Goal: Task Accomplishment & Management: Complete application form

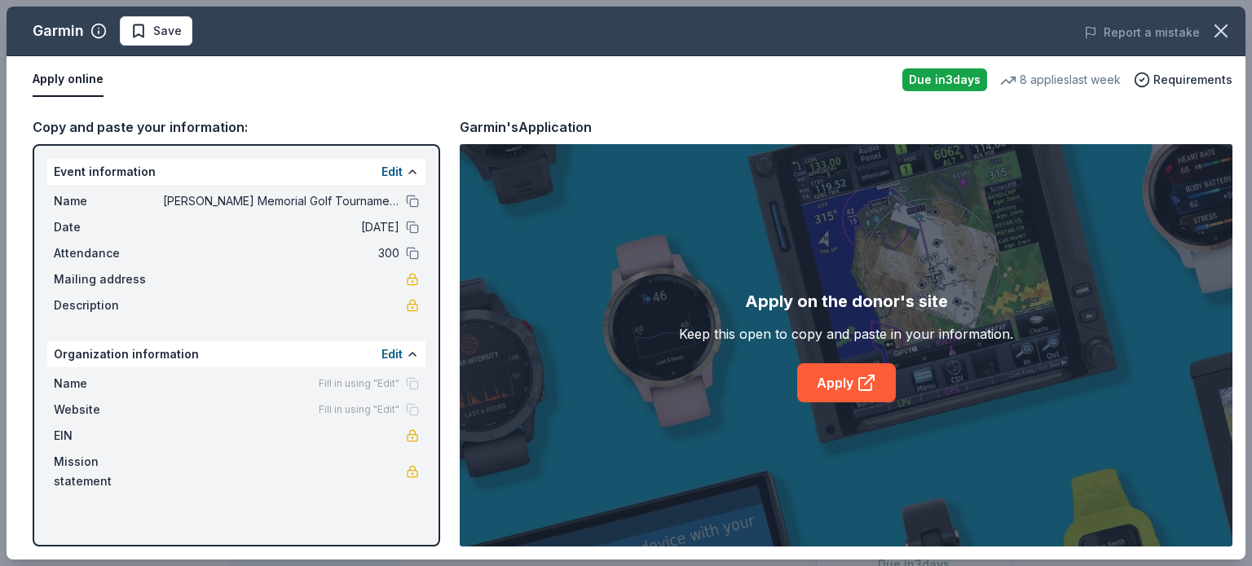
scroll to position [303, 0]
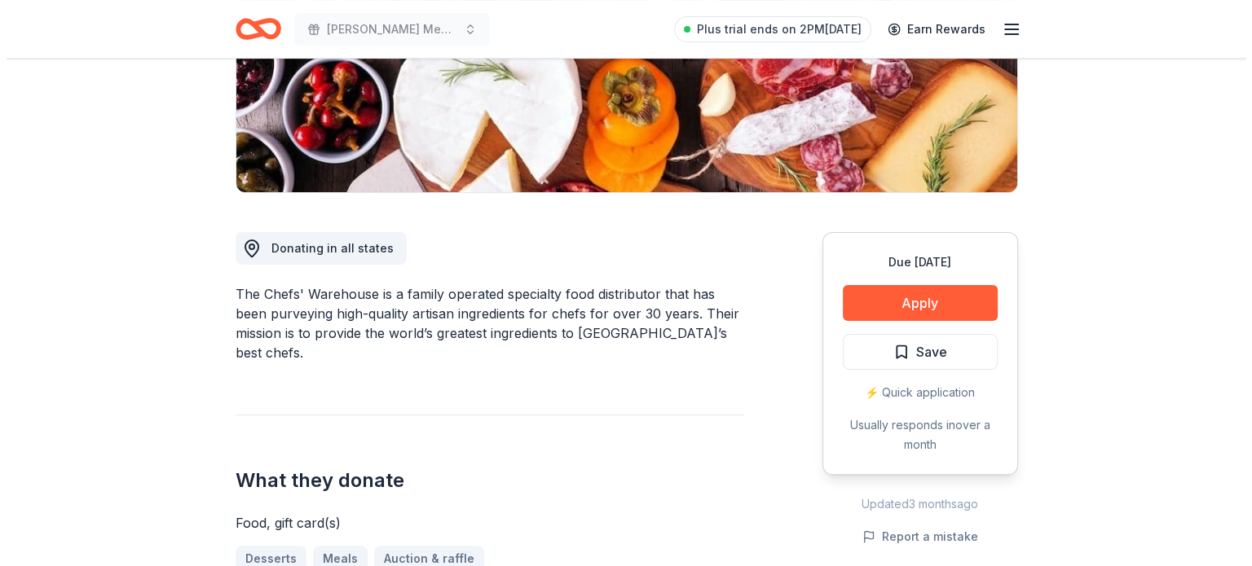
scroll to position [303, 0]
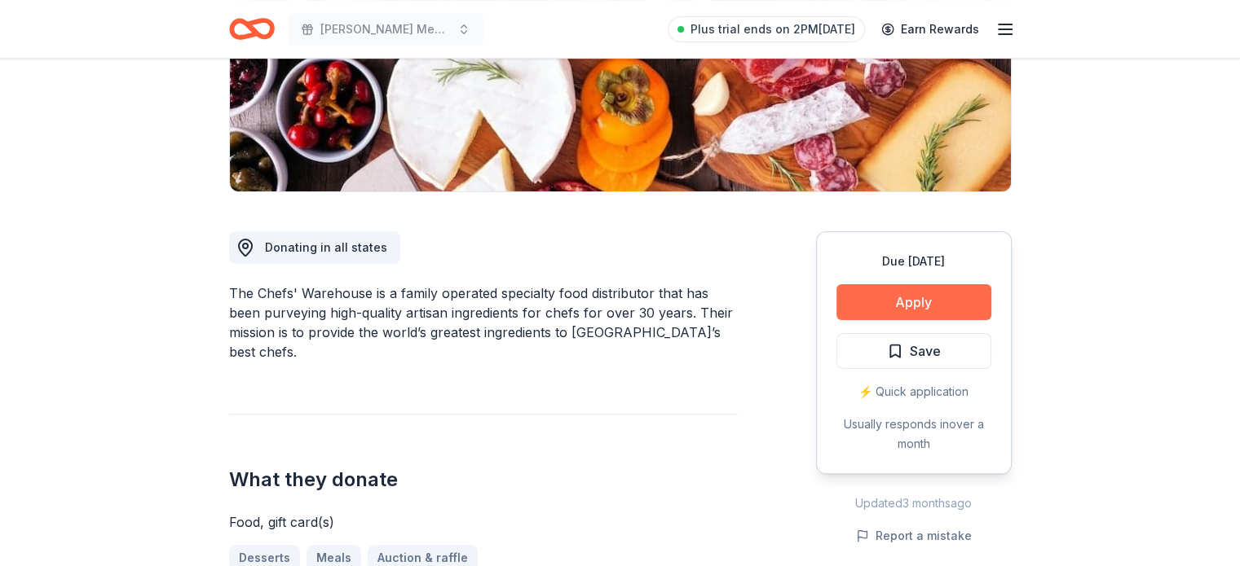
click at [897, 306] on button "Apply" at bounding box center [913, 302] width 155 height 36
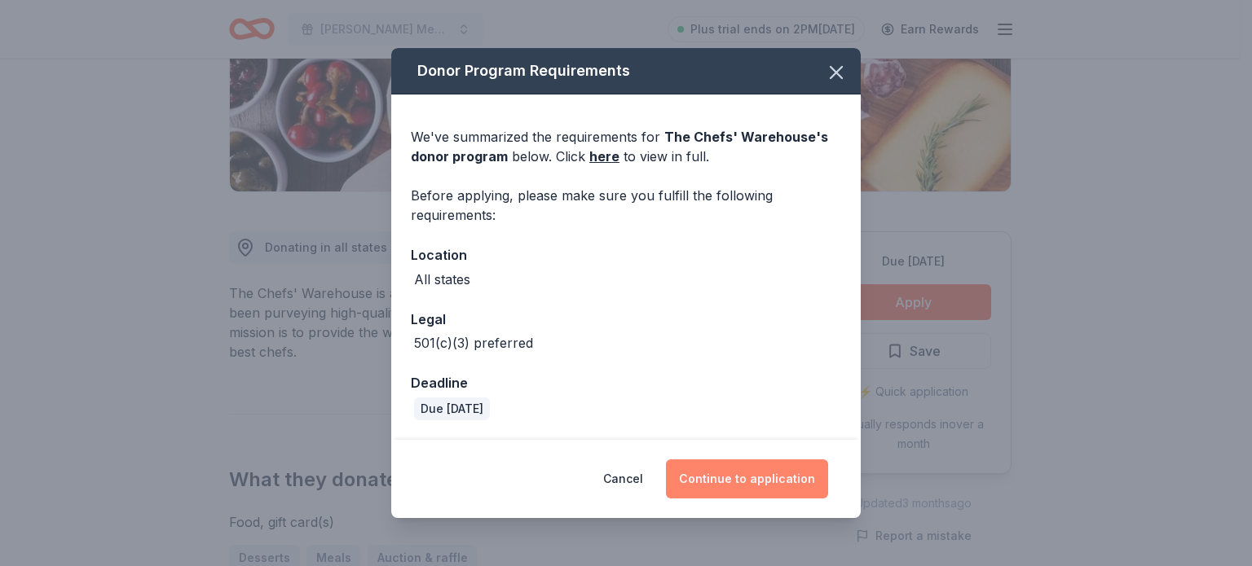
click at [767, 493] on button "Continue to application" at bounding box center [747, 479] width 162 height 39
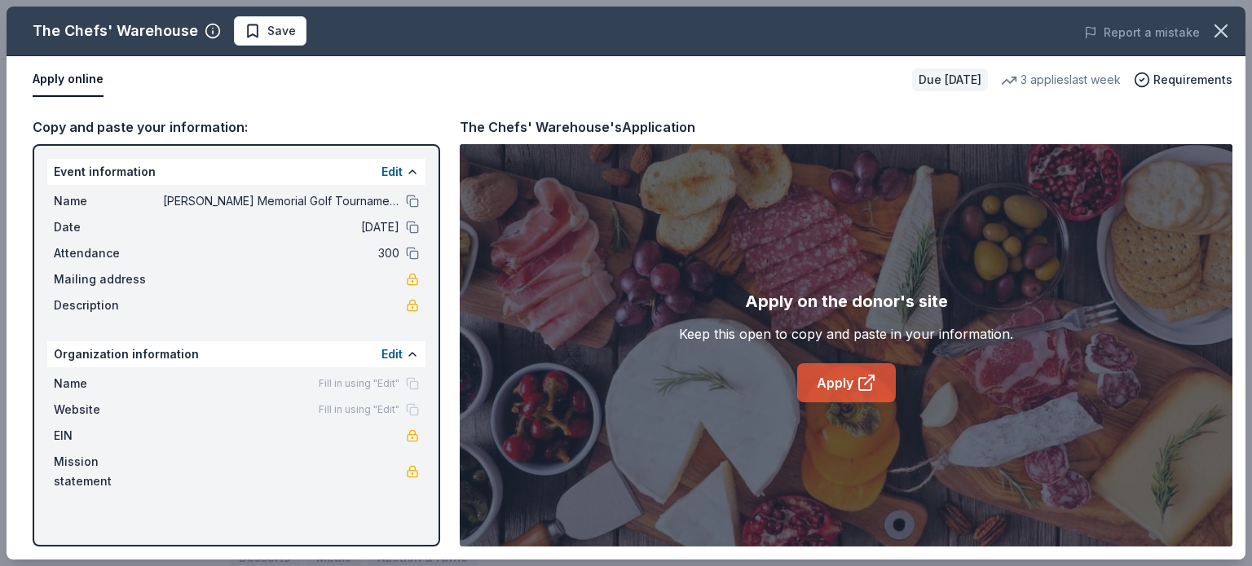
click at [847, 387] on link "Apply" at bounding box center [846, 383] width 99 height 39
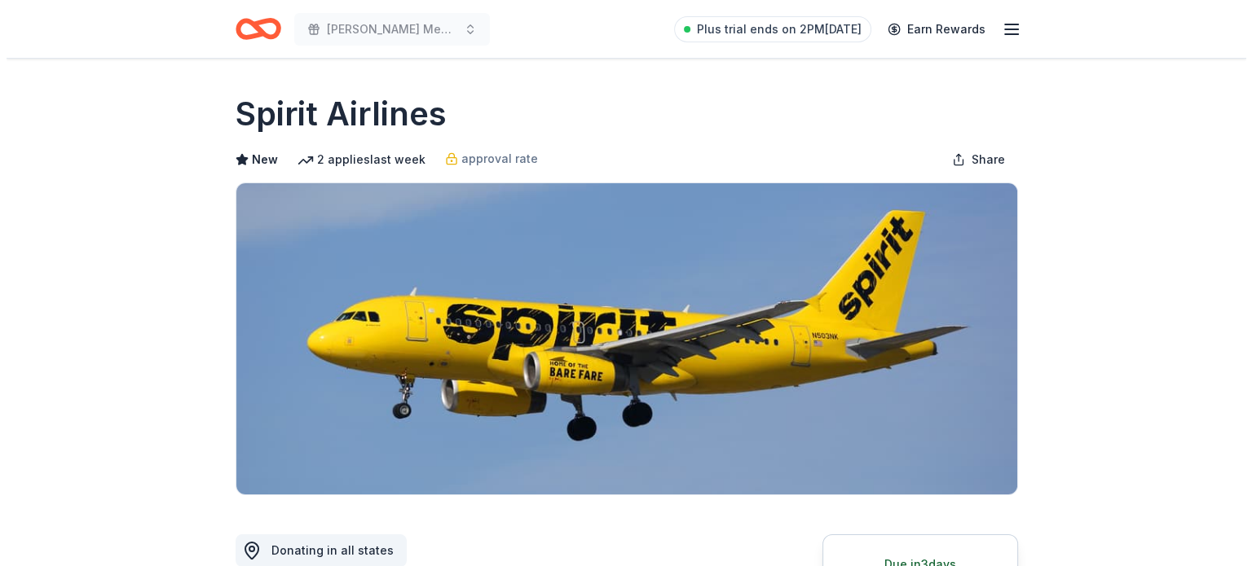
scroll to position [355, 0]
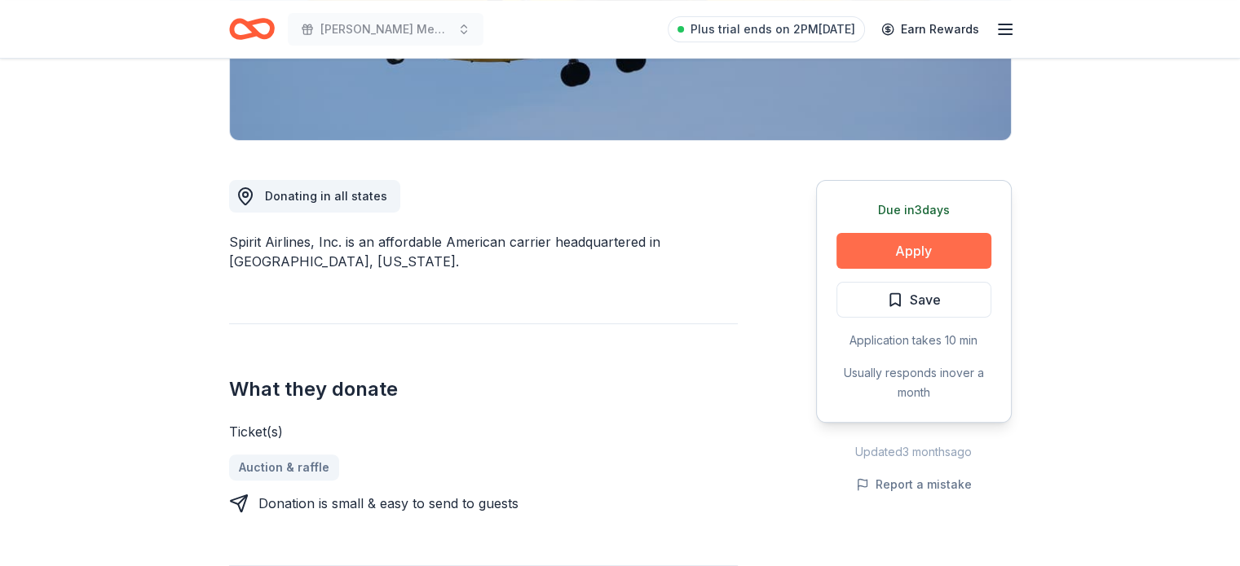
click at [887, 237] on button "Apply" at bounding box center [913, 251] width 155 height 36
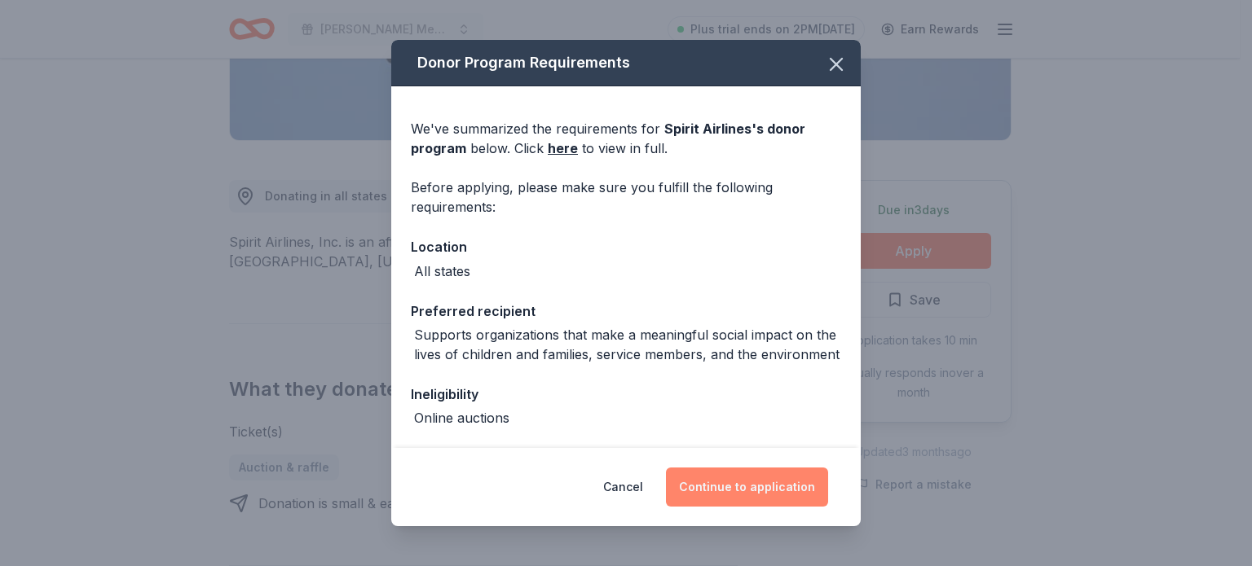
click at [747, 501] on button "Continue to application" at bounding box center [747, 487] width 162 height 39
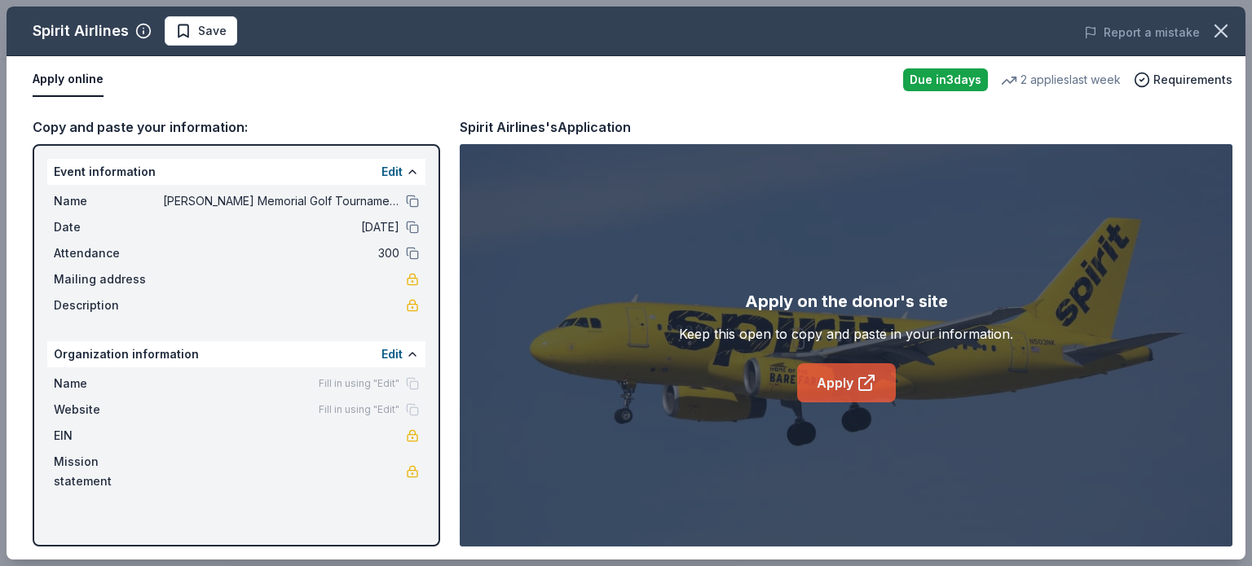
click at [841, 364] on link "Apply" at bounding box center [846, 383] width 99 height 39
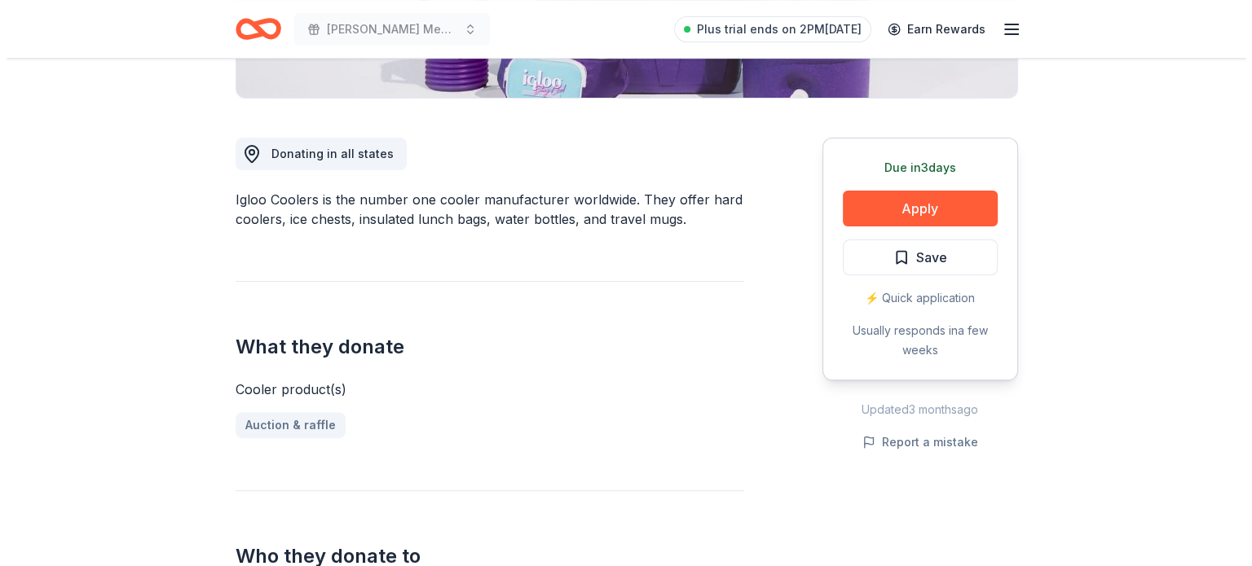
scroll to position [394, 0]
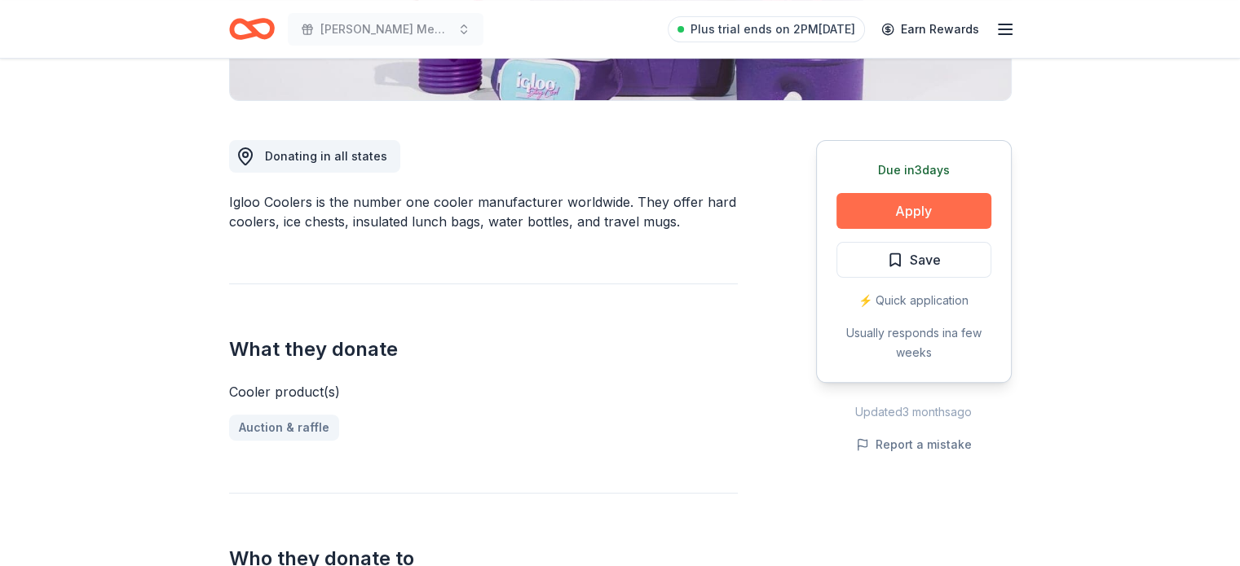
click at [944, 203] on button "Apply" at bounding box center [913, 211] width 155 height 36
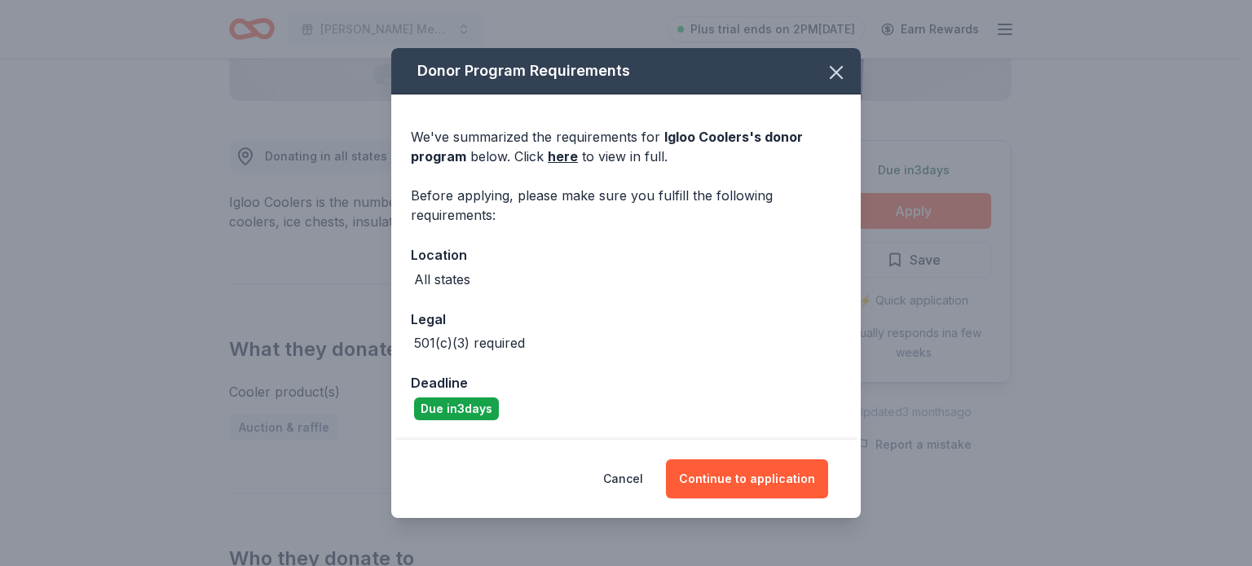
click at [747, 505] on div "Cancel Continue to application" at bounding box center [625, 479] width 469 height 78
click at [786, 491] on button "Continue to application" at bounding box center [747, 479] width 162 height 39
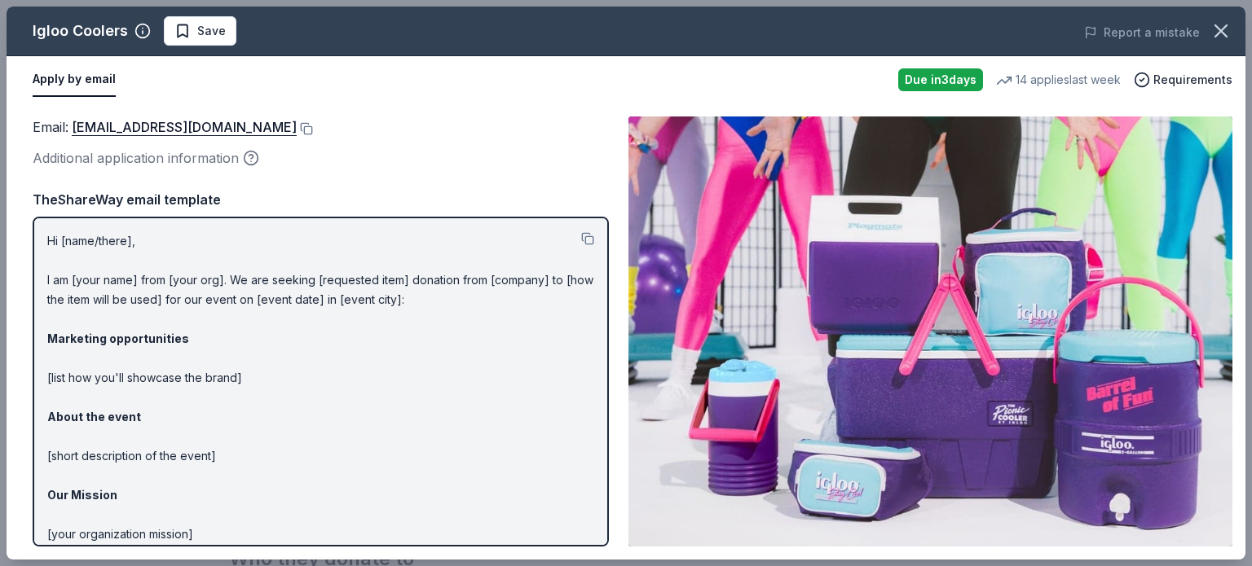
click at [945, 328] on img at bounding box center [930, 332] width 604 height 430
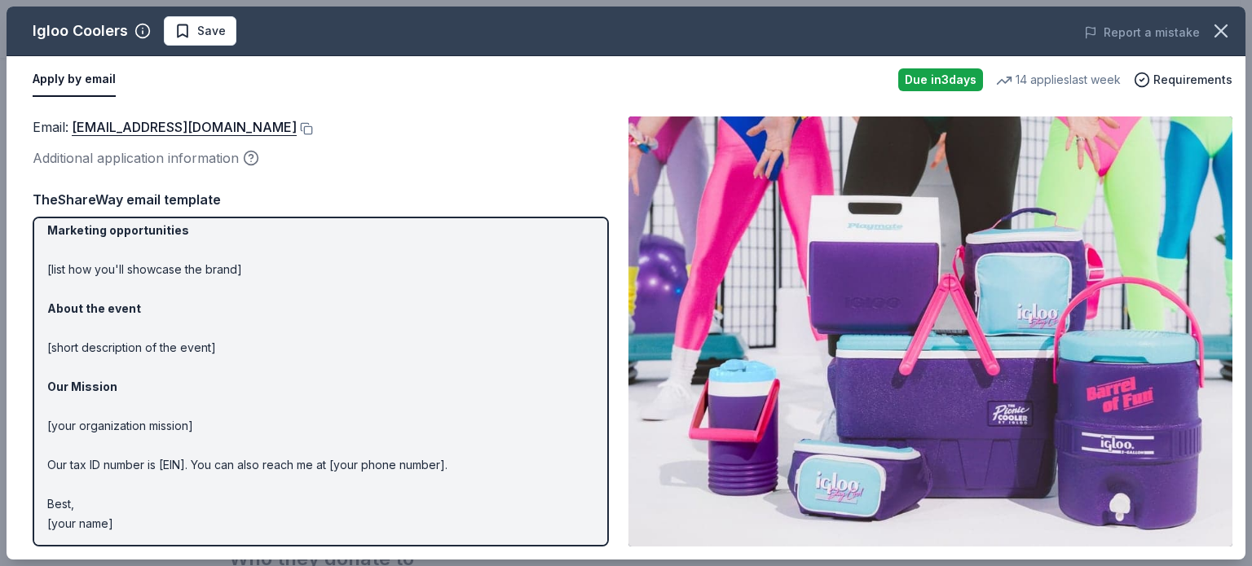
scroll to position [106, 0]
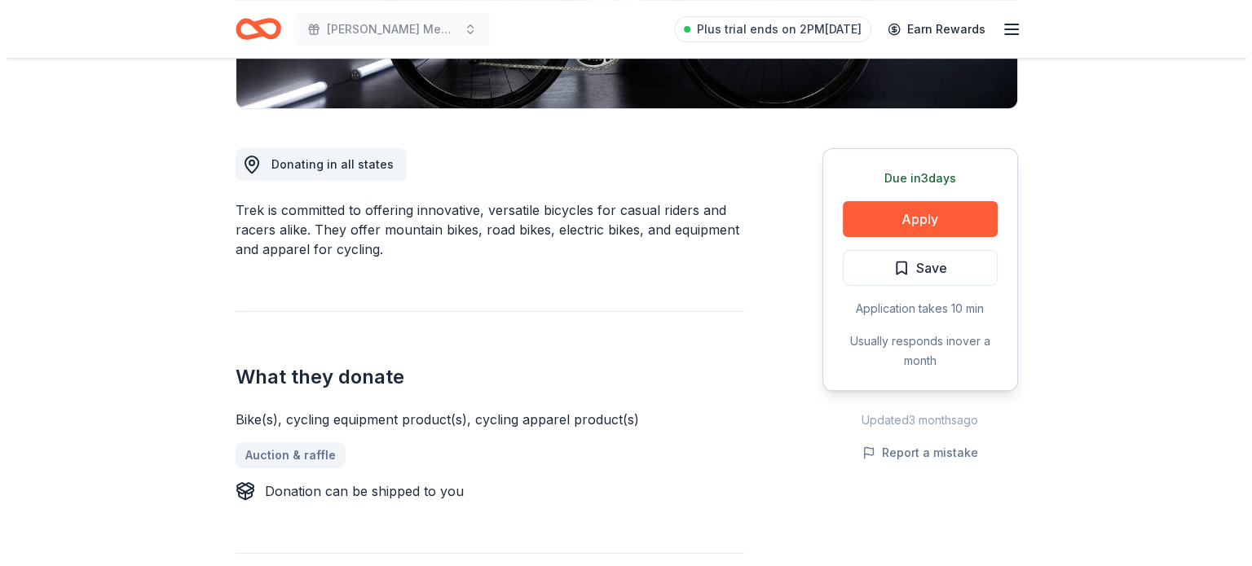
scroll to position [381, 0]
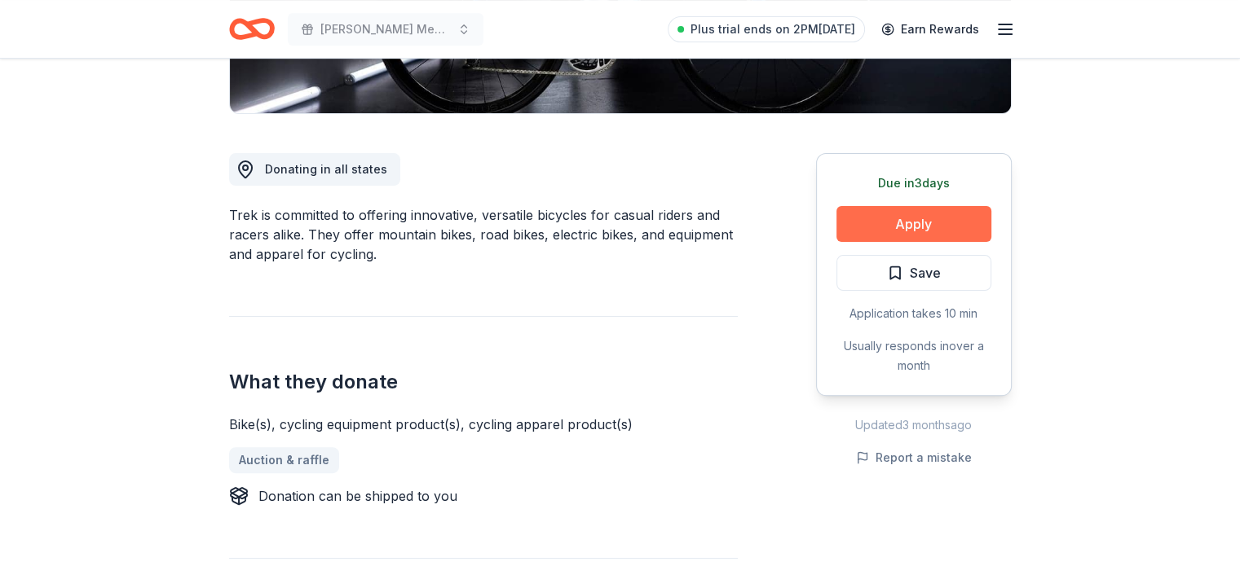
click at [917, 230] on button "Apply" at bounding box center [913, 224] width 155 height 36
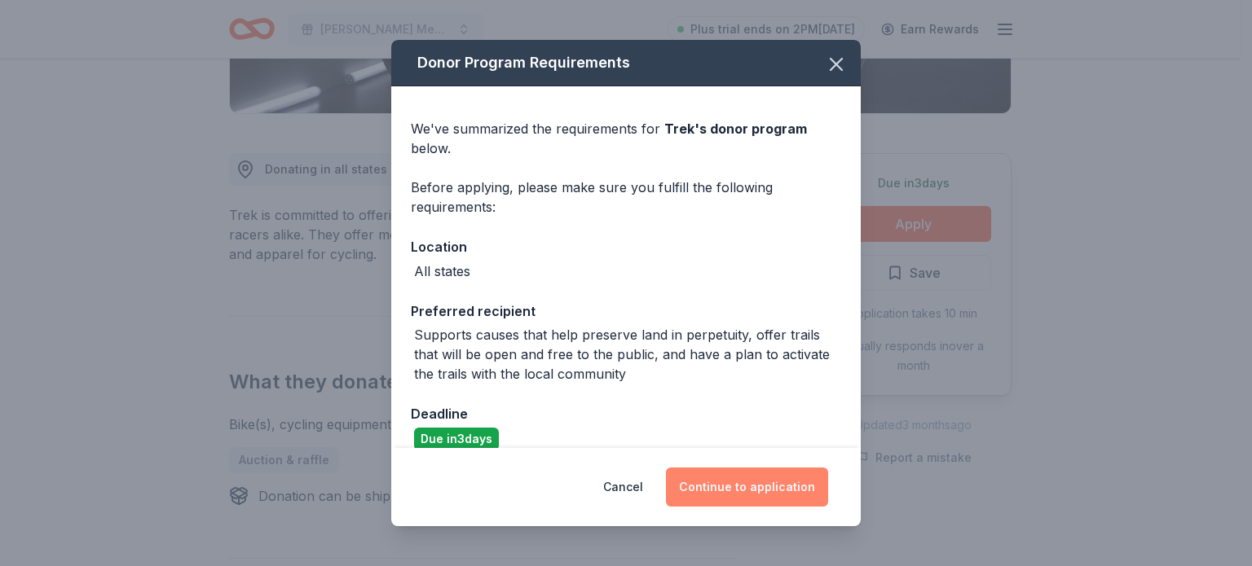
click at [760, 469] on button "Continue to application" at bounding box center [747, 487] width 162 height 39
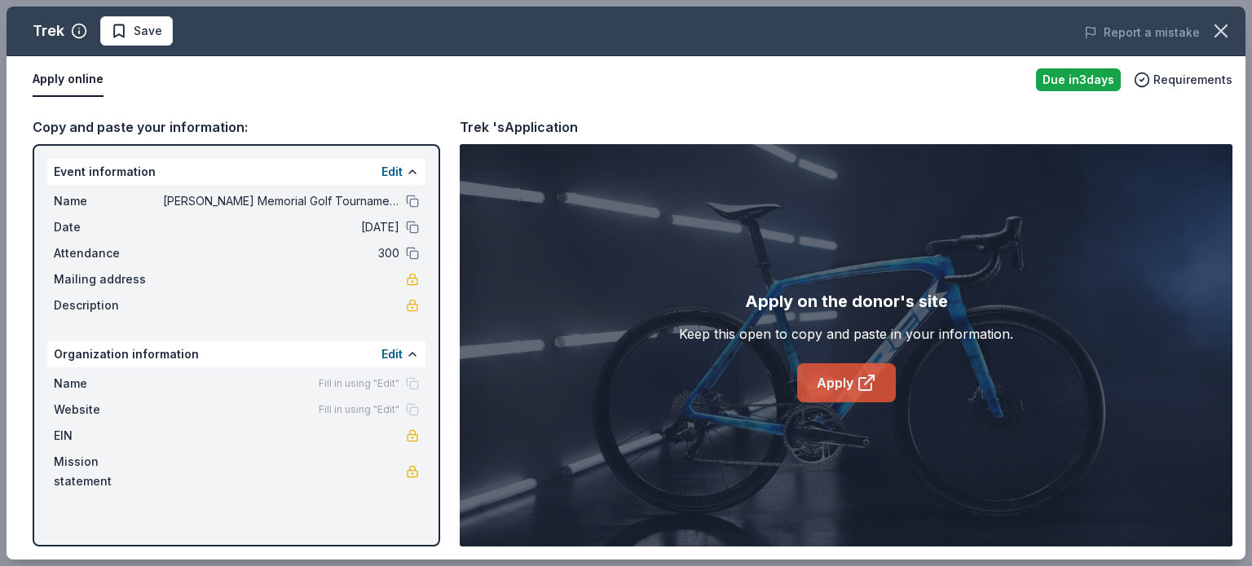
click at [823, 376] on link "Apply" at bounding box center [846, 383] width 99 height 39
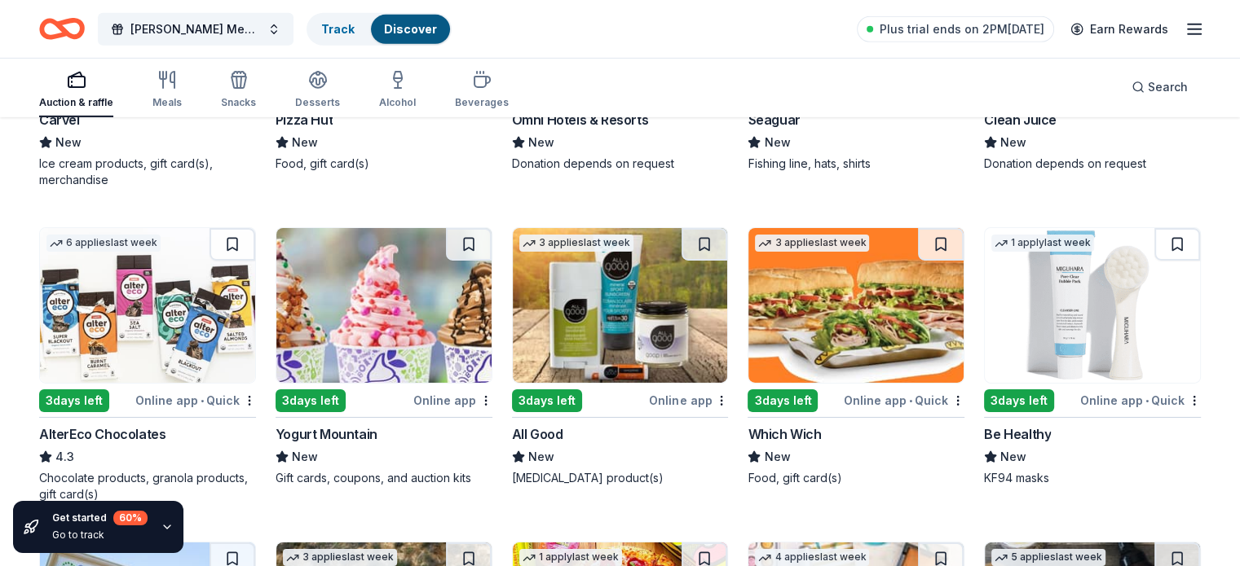
scroll to position [9012, 0]
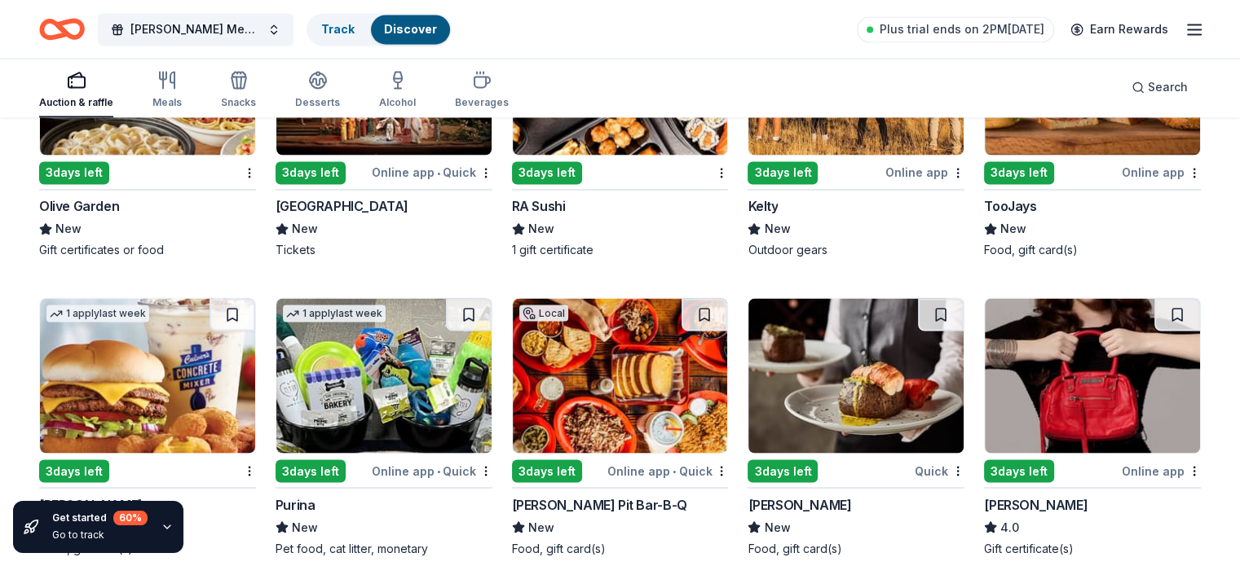
click at [1184, 25] on icon "button" at bounding box center [1194, 30] width 20 height 20
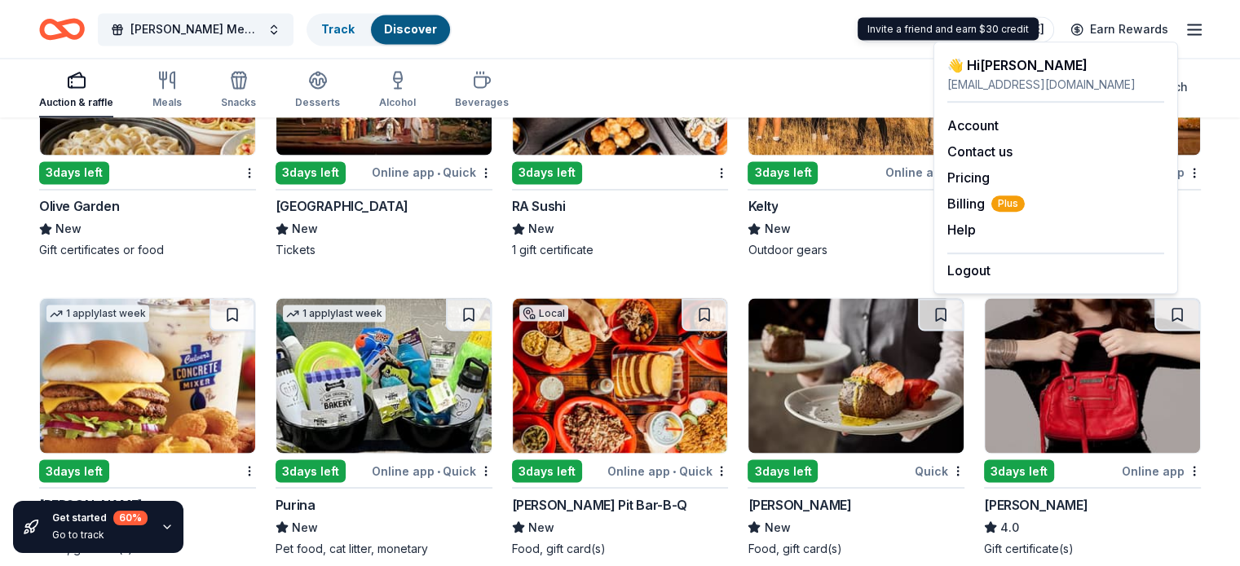
click at [942, 16] on link "Plus trial ends on 2PM[DATE]" at bounding box center [955, 29] width 197 height 26
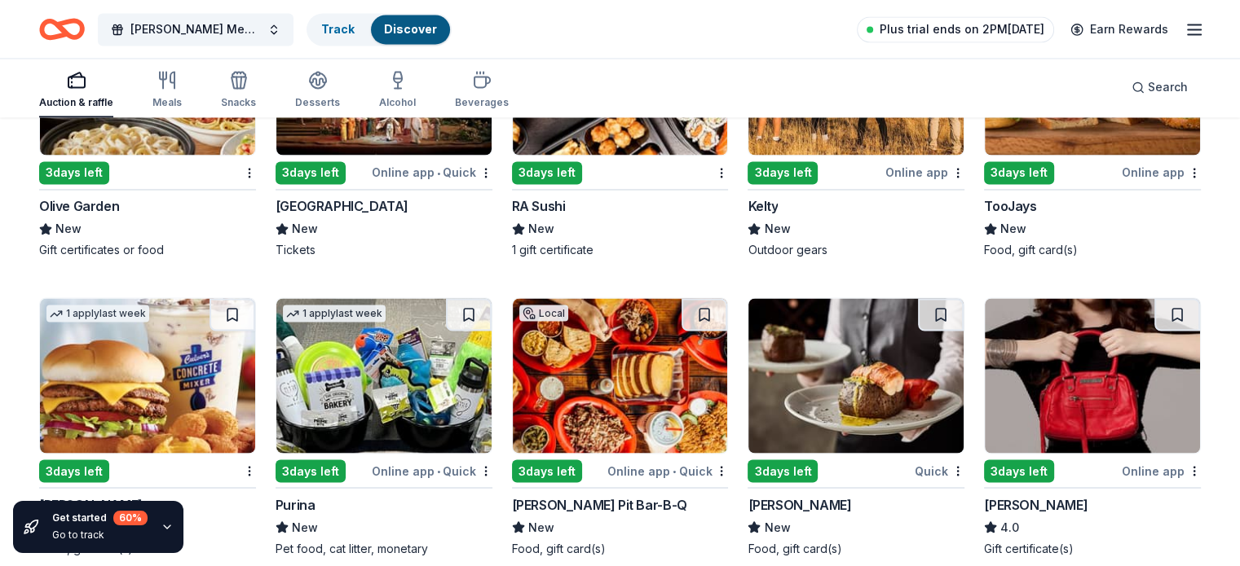
click at [954, 42] on link "Plus trial ends on 2PM[DATE]" at bounding box center [955, 29] width 197 height 26
click at [910, 25] on span "Plus trial ends on 2PM[DATE]" at bounding box center [961, 30] width 165 height 20
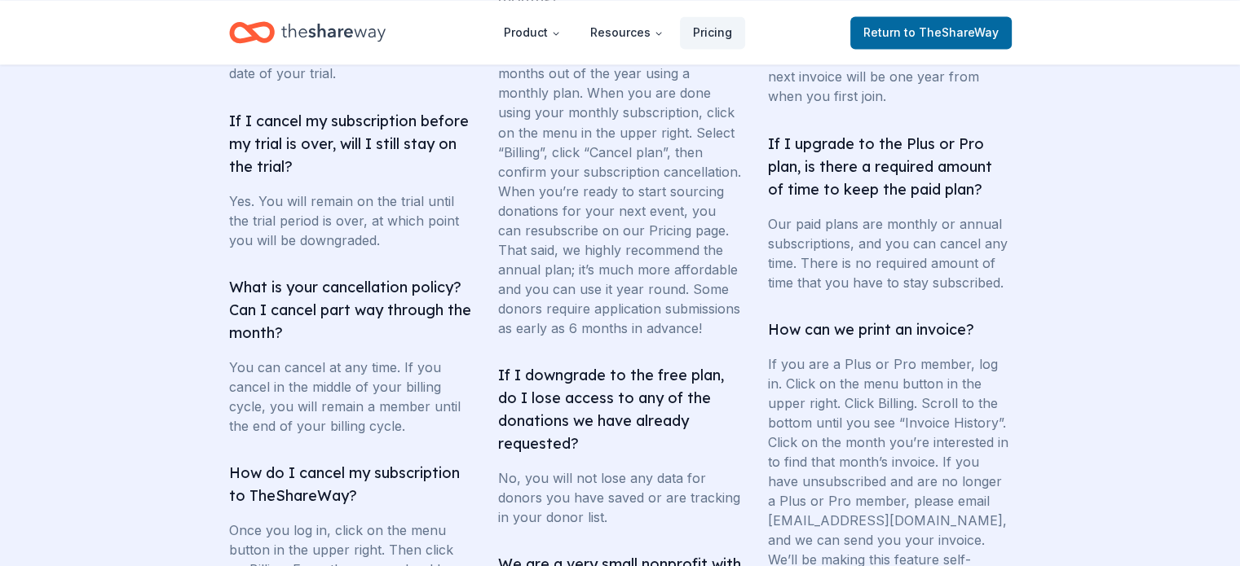
scroll to position [3300, 0]
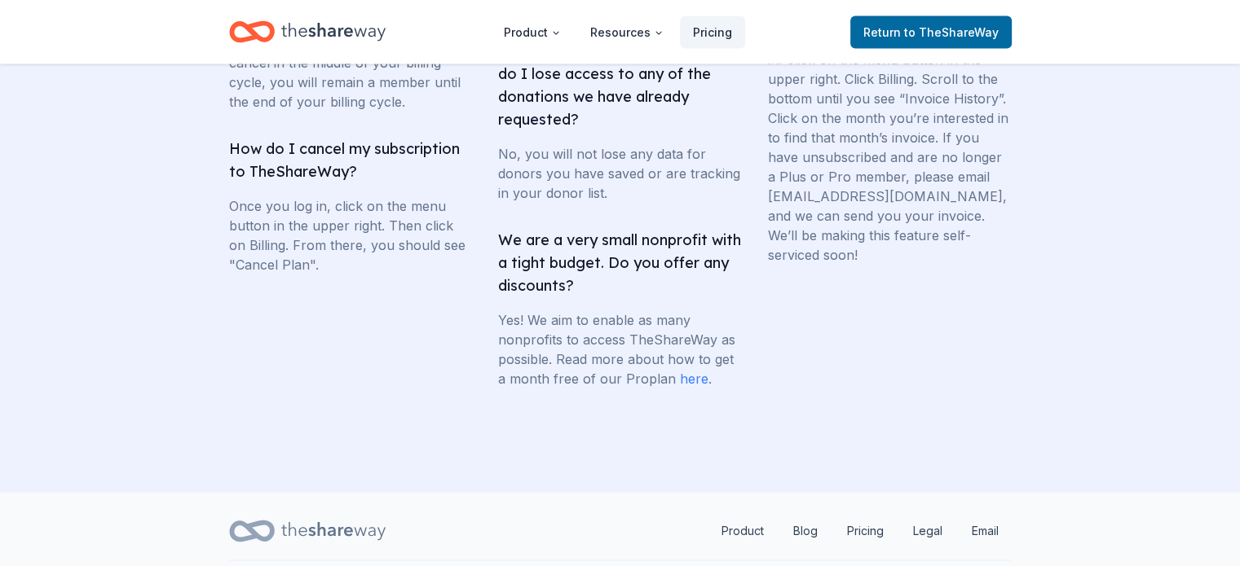
click at [916, 11] on header "Product Resources Pricing Return to TheShareWay" at bounding box center [620, 32] width 1240 height 64
click at [888, 24] on span "Return to TheShareWay" at bounding box center [930, 33] width 135 height 20
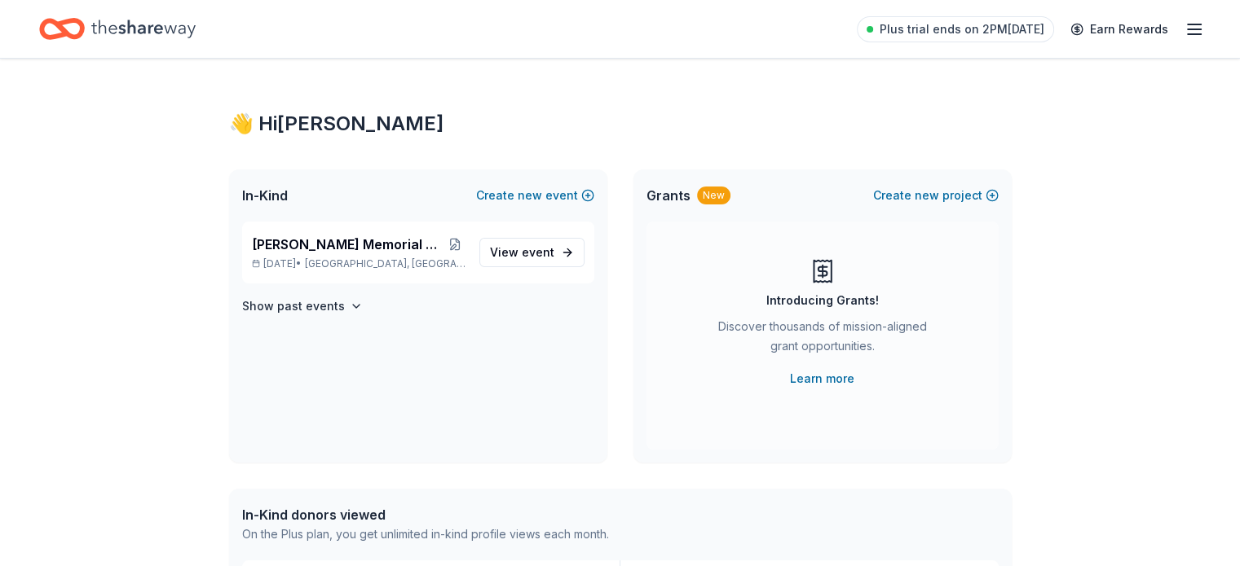
click at [1184, 22] on icon "button" at bounding box center [1194, 30] width 20 height 20
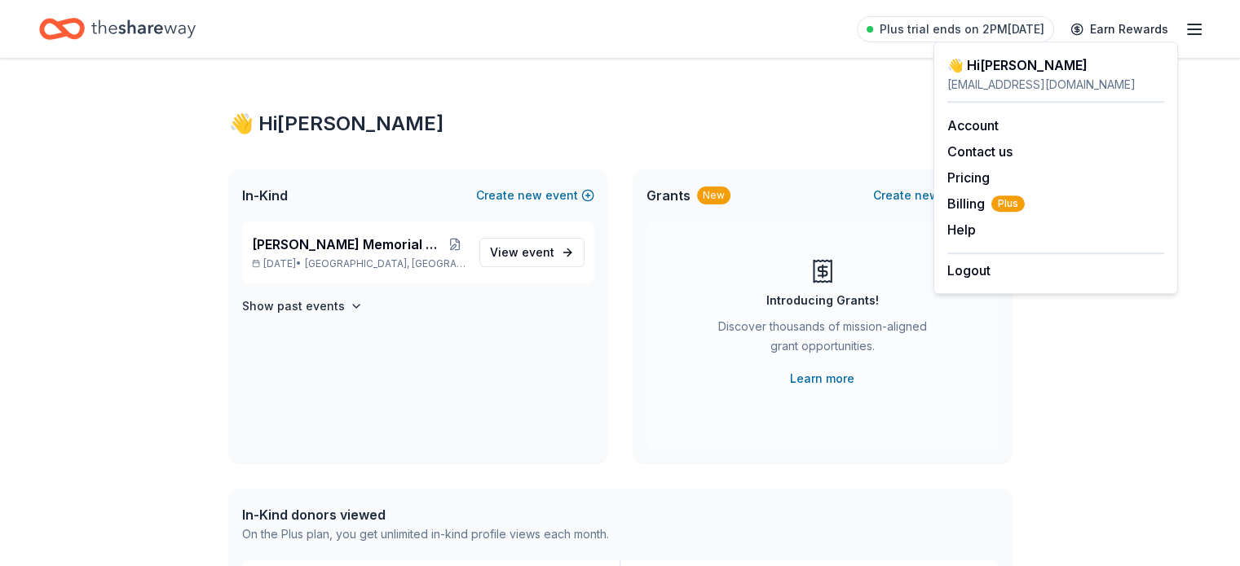
click at [993, 113] on div "Account Contact us Pricing Billing Plus Help Earn rewards" at bounding box center [1055, 178] width 217 height 150
click at [954, 211] on span "Billing Plus" at bounding box center [985, 204] width 77 height 20
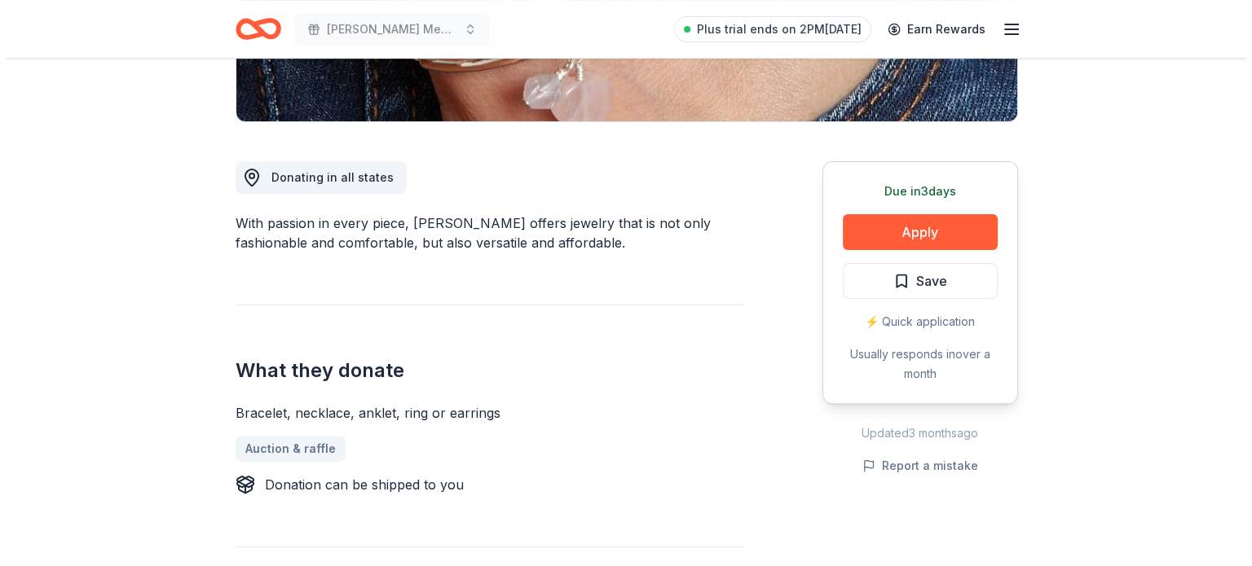
scroll to position [374, 0]
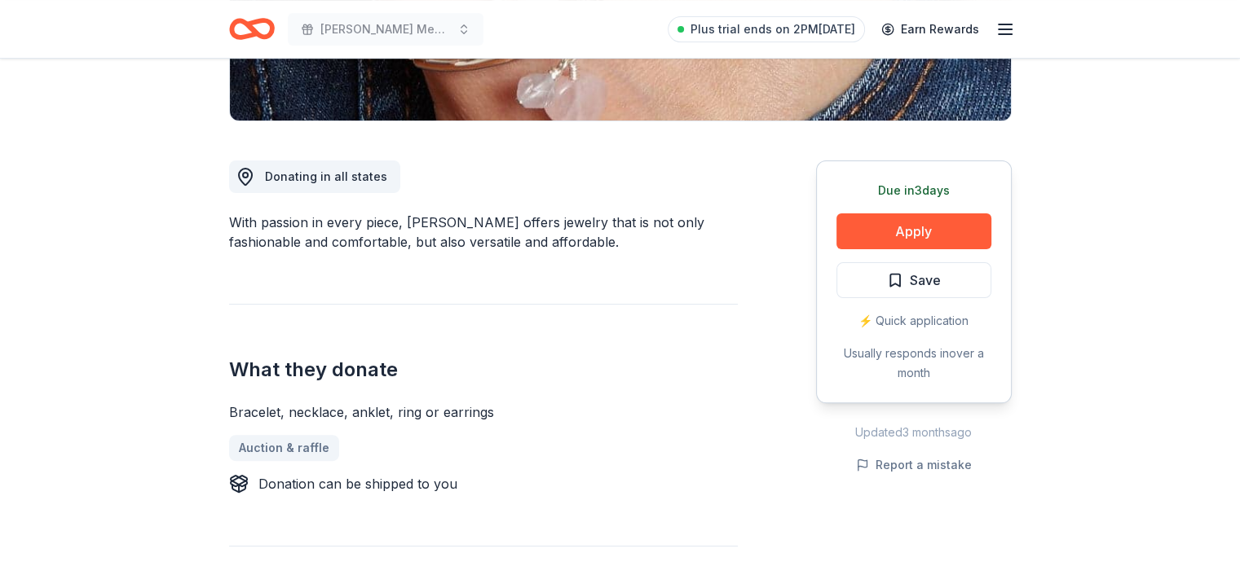
click at [887, 260] on div "Due in 3 days Apply Save ⚡️ Quick application Usually responds in over a month" at bounding box center [914, 282] width 196 height 243
click at [847, 244] on button "Apply" at bounding box center [913, 232] width 155 height 36
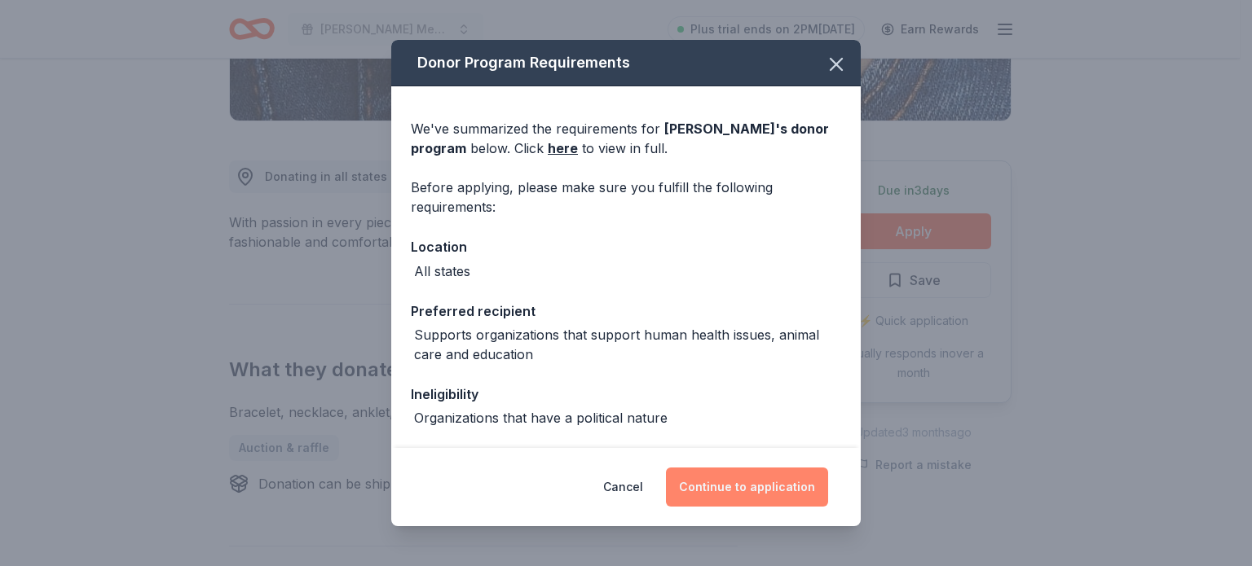
click at [751, 497] on button "Continue to application" at bounding box center [747, 487] width 162 height 39
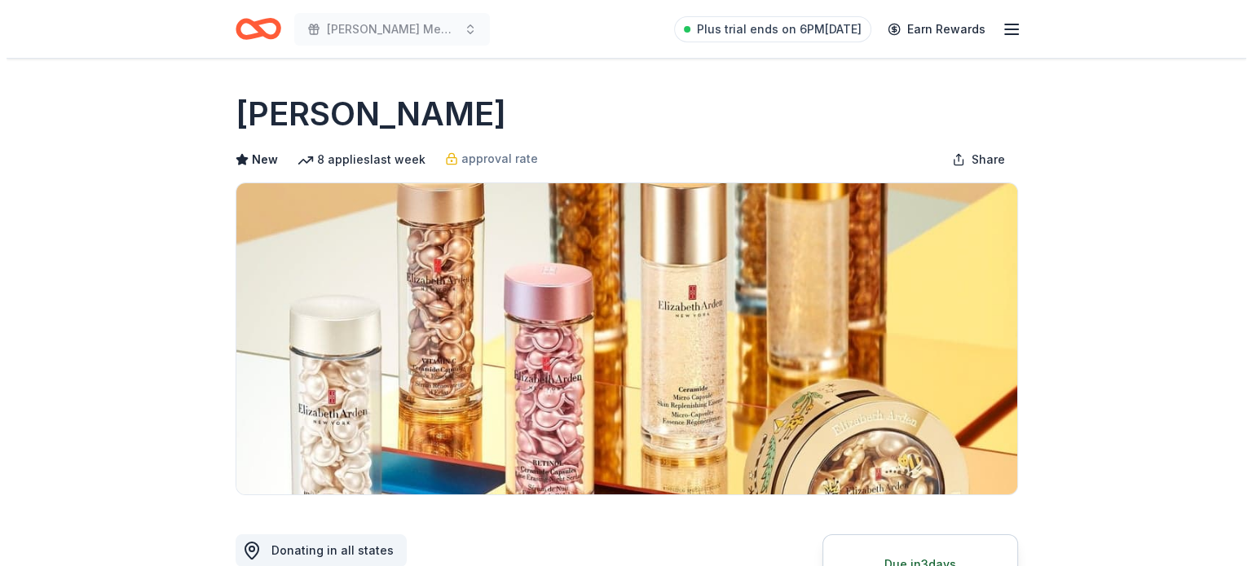
scroll to position [297, 0]
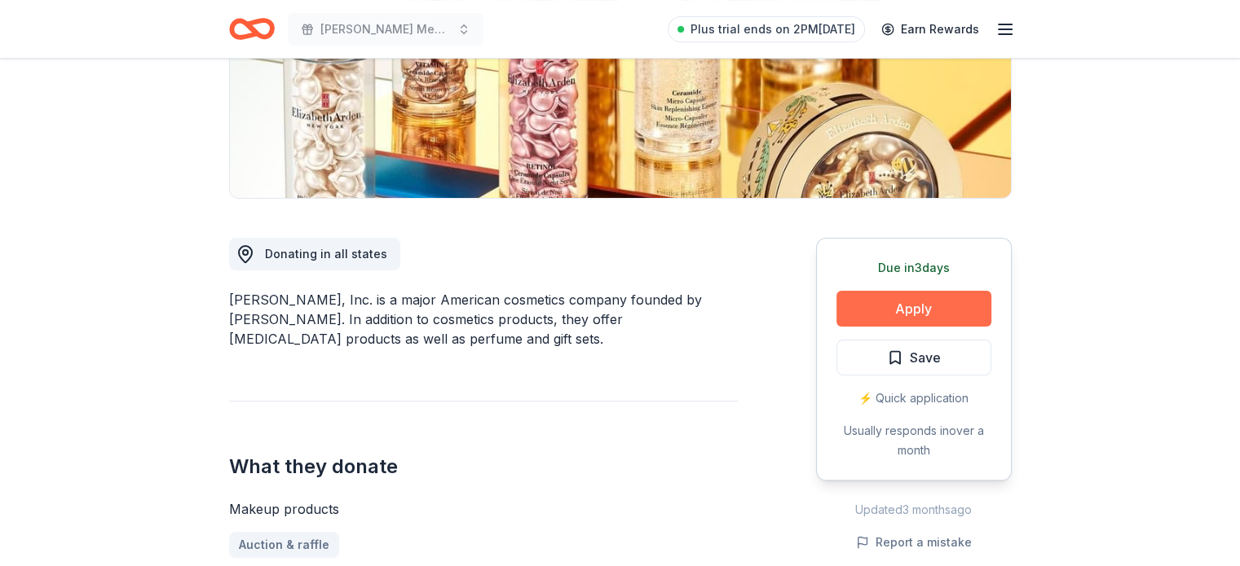
click at [888, 302] on button "Apply" at bounding box center [913, 309] width 155 height 36
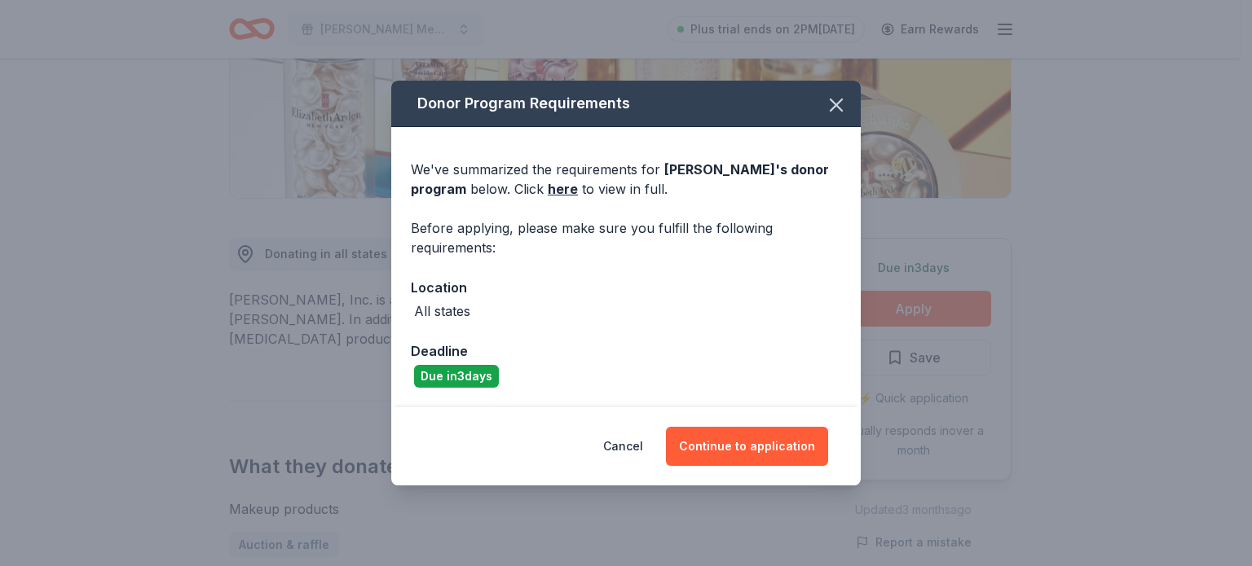
click at [731, 472] on div "Cancel Continue to application" at bounding box center [625, 447] width 469 height 78
click at [716, 456] on button "Continue to application" at bounding box center [747, 446] width 162 height 39
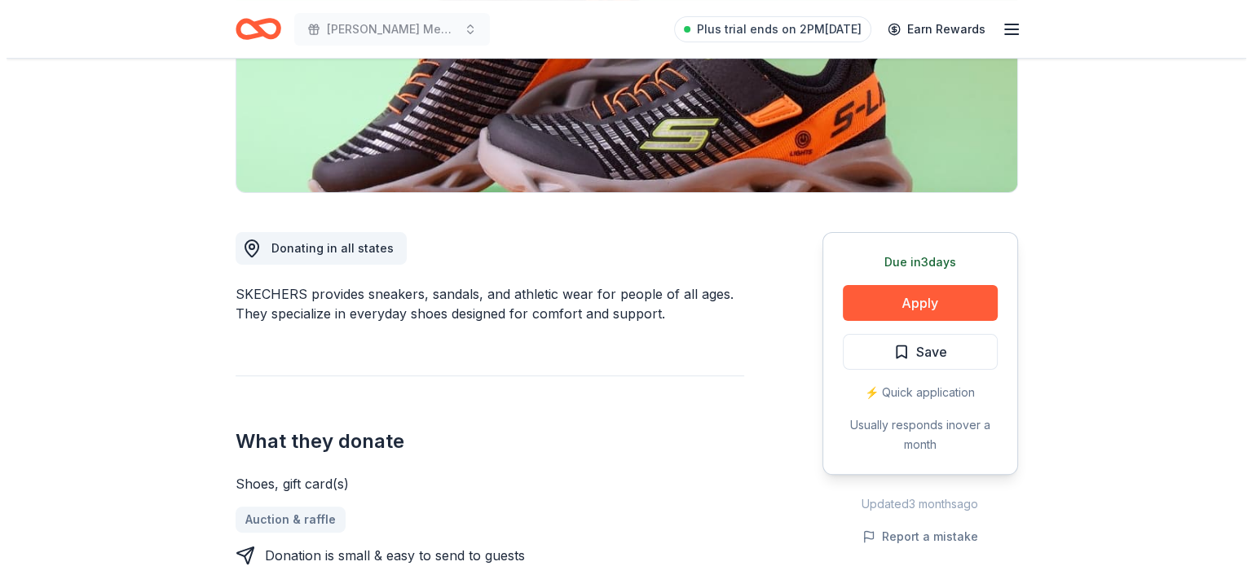
scroll to position [306, 0]
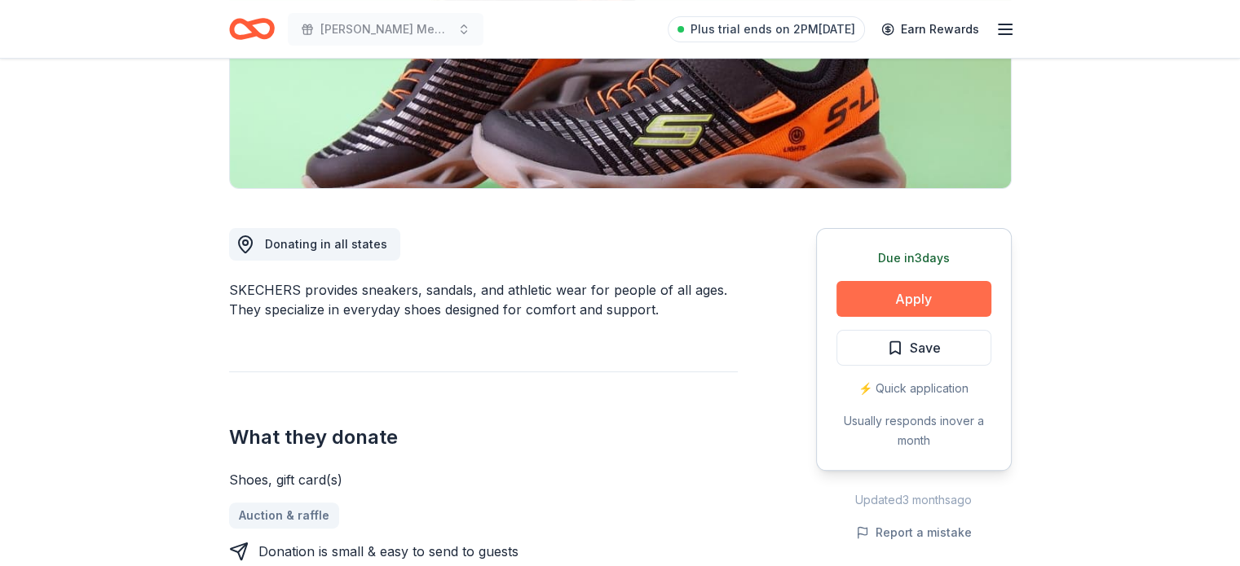
click at [893, 295] on button "Apply" at bounding box center [913, 299] width 155 height 36
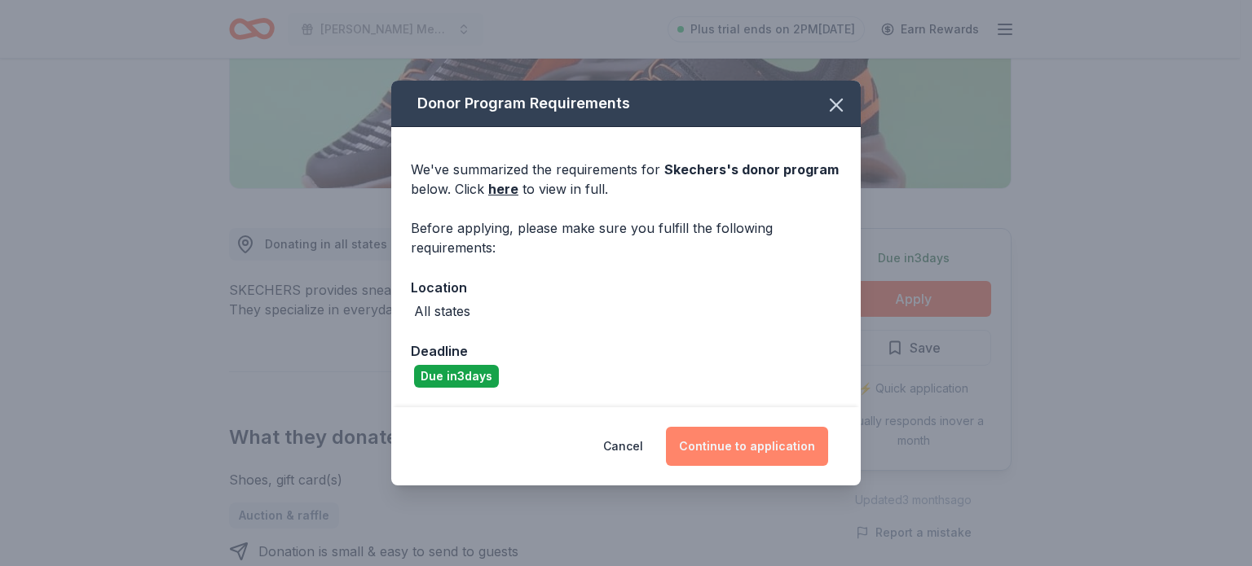
click at [754, 443] on button "Continue to application" at bounding box center [747, 446] width 162 height 39
